Goal: Find specific page/section: Find specific page/section

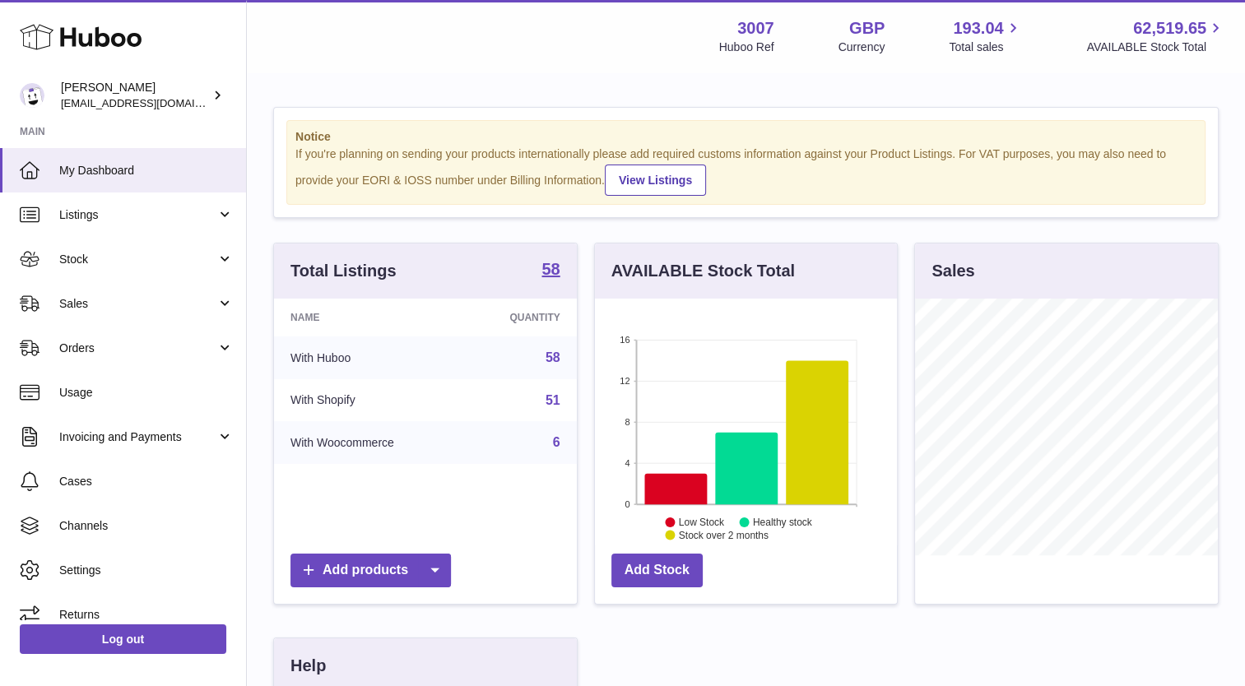
scroll to position [257, 303]
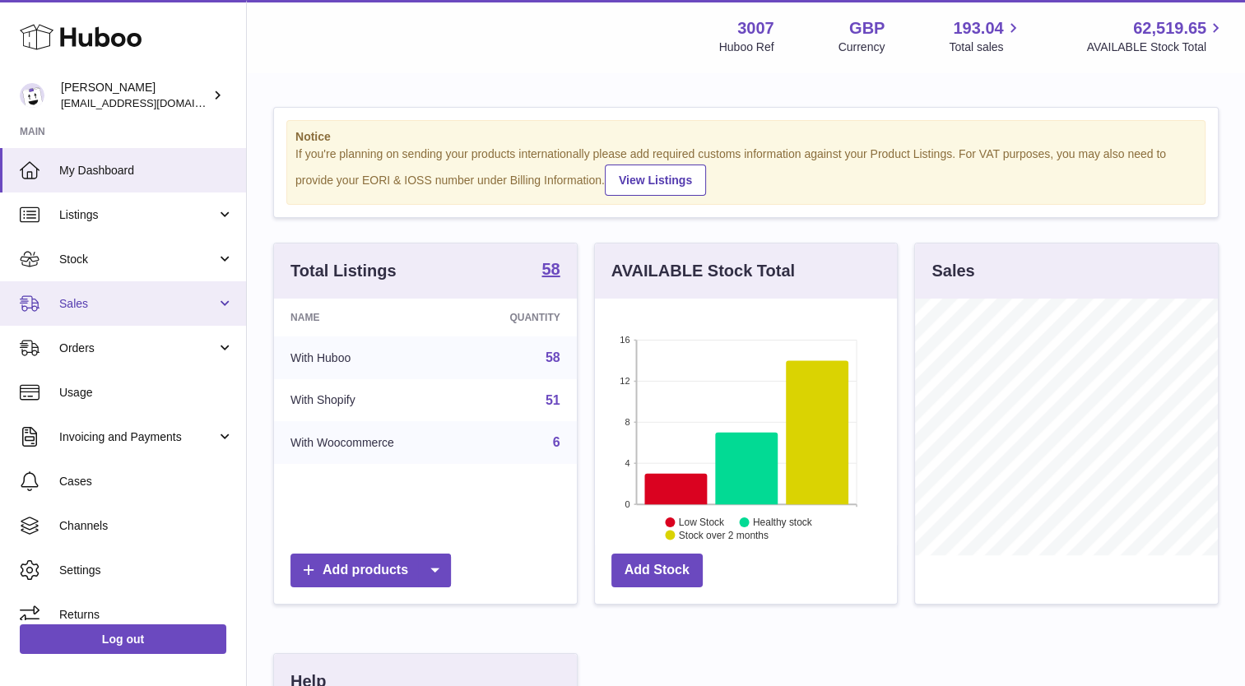
click at [89, 304] on span "Sales" at bounding box center [137, 304] width 157 height 16
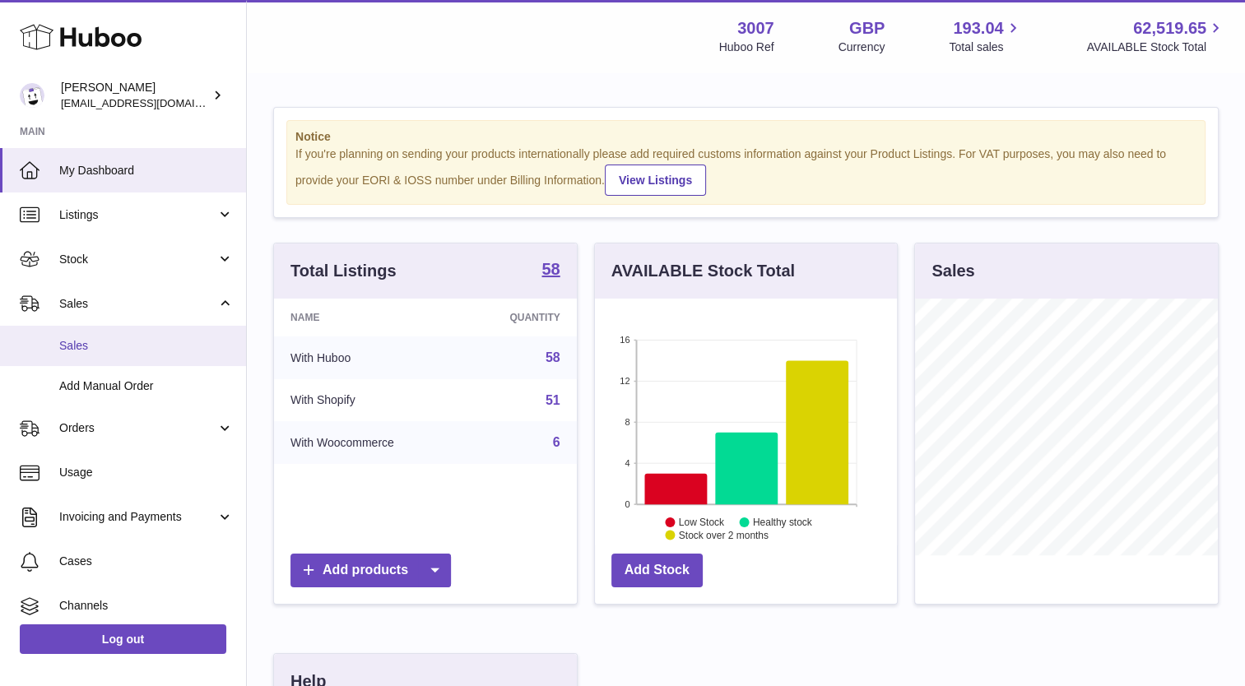
click at [95, 358] on link "Sales" at bounding box center [123, 346] width 246 height 40
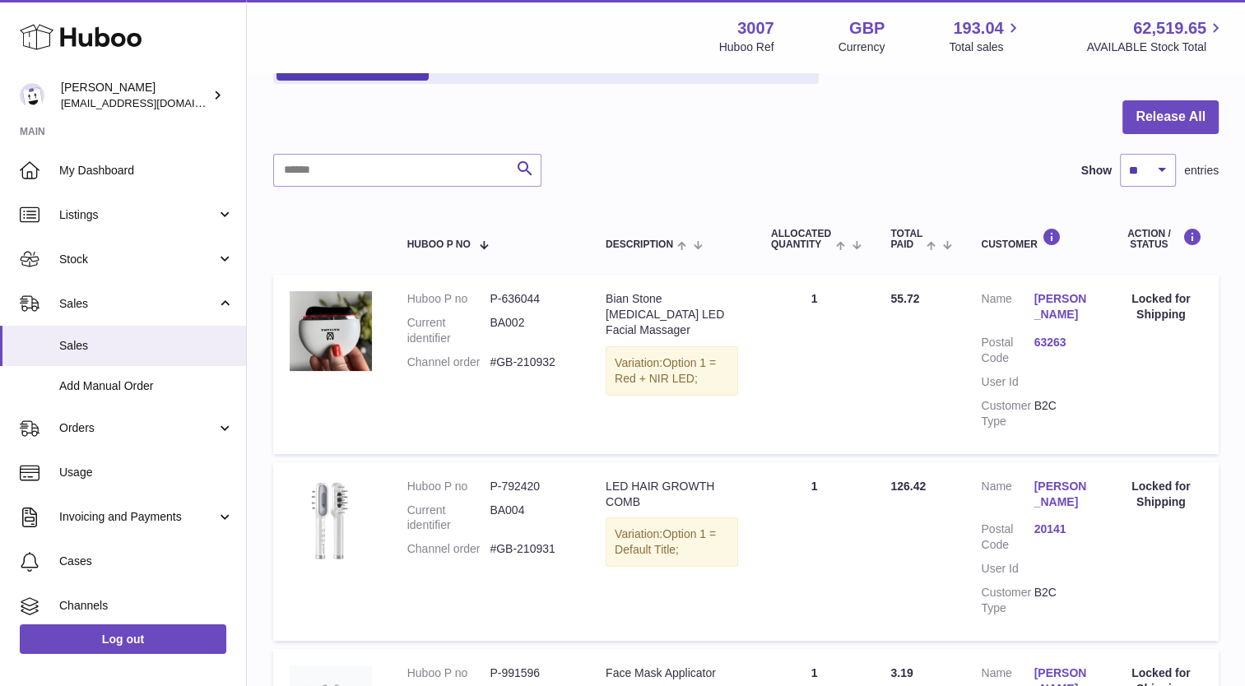
scroll to position [135, 0]
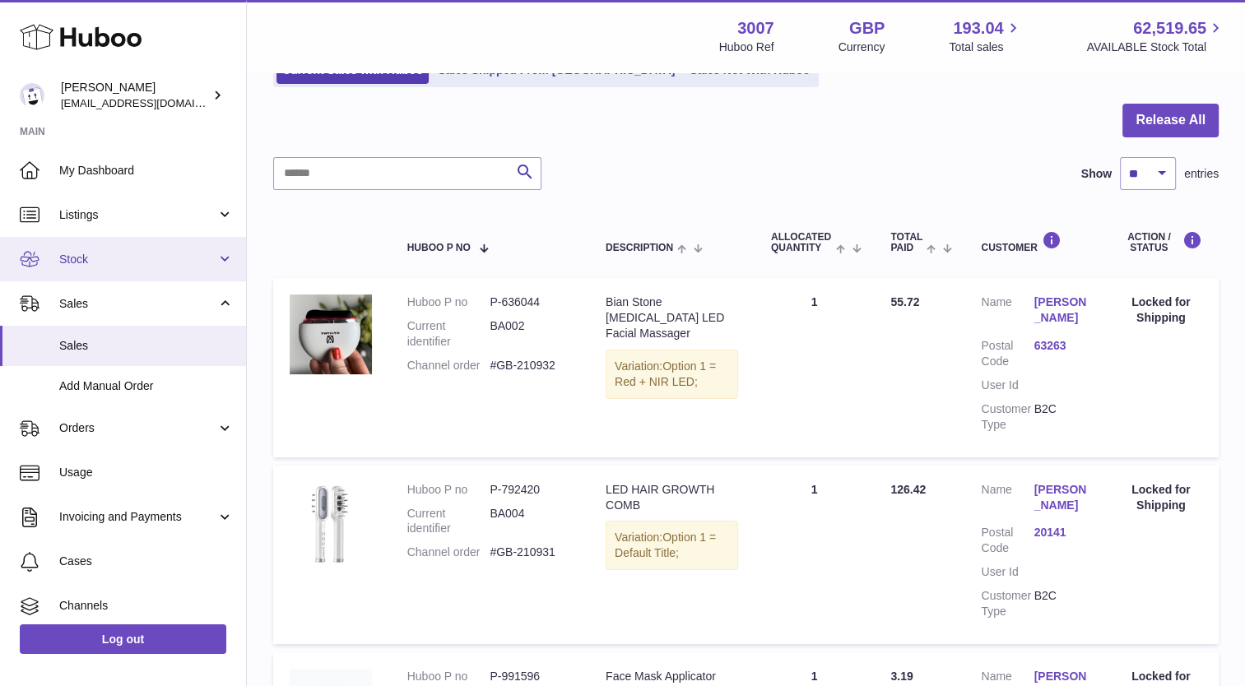
click at [99, 266] on span "Stock" at bounding box center [137, 260] width 157 height 16
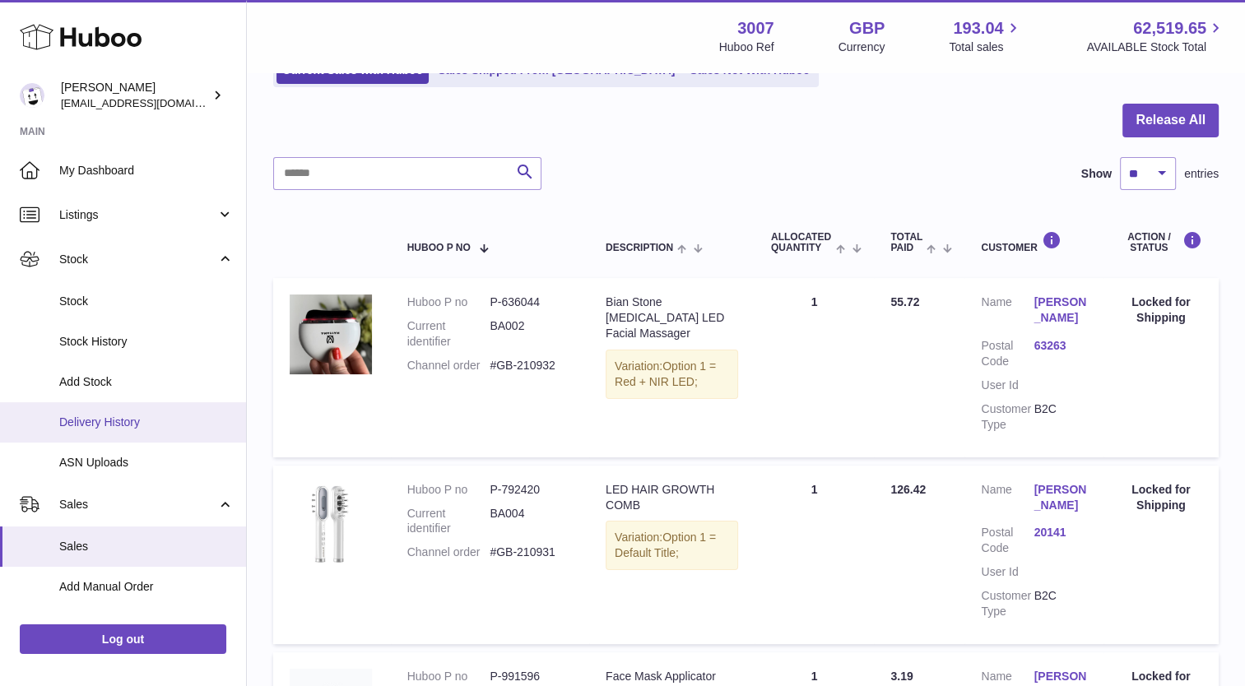
click at [114, 416] on span "Delivery History" at bounding box center [146, 423] width 174 height 16
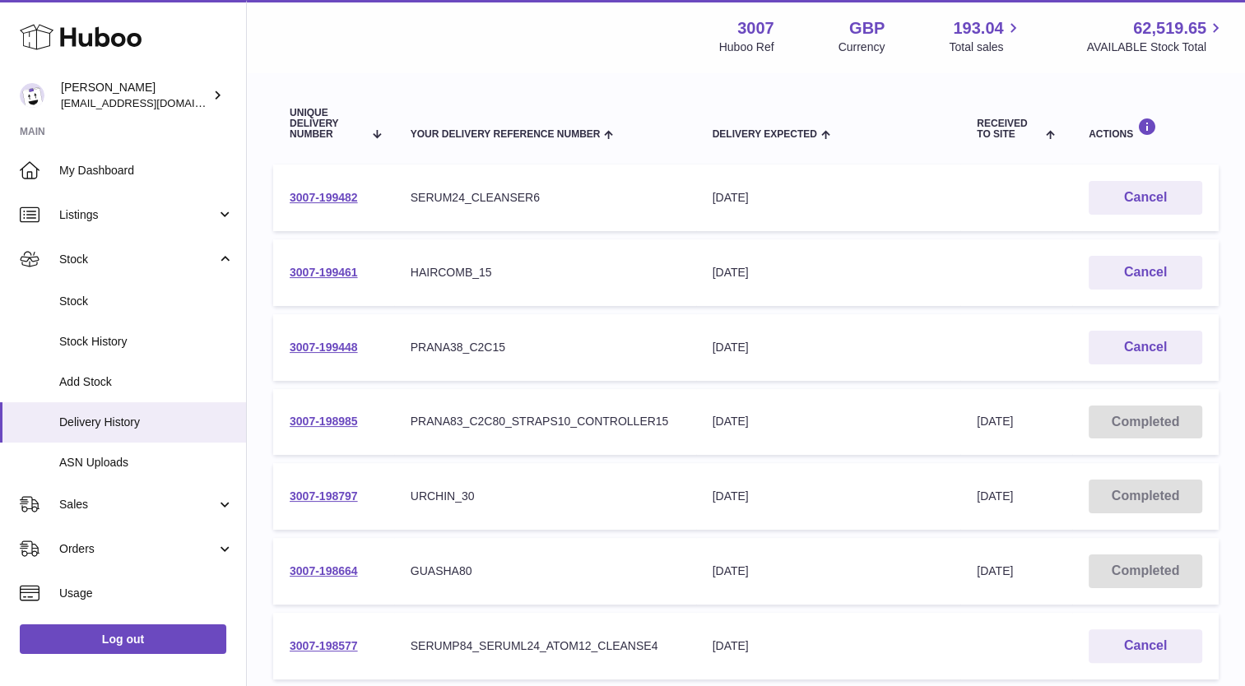
scroll to position [173, 0]
